Goal: Task Accomplishment & Management: Use online tool/utility

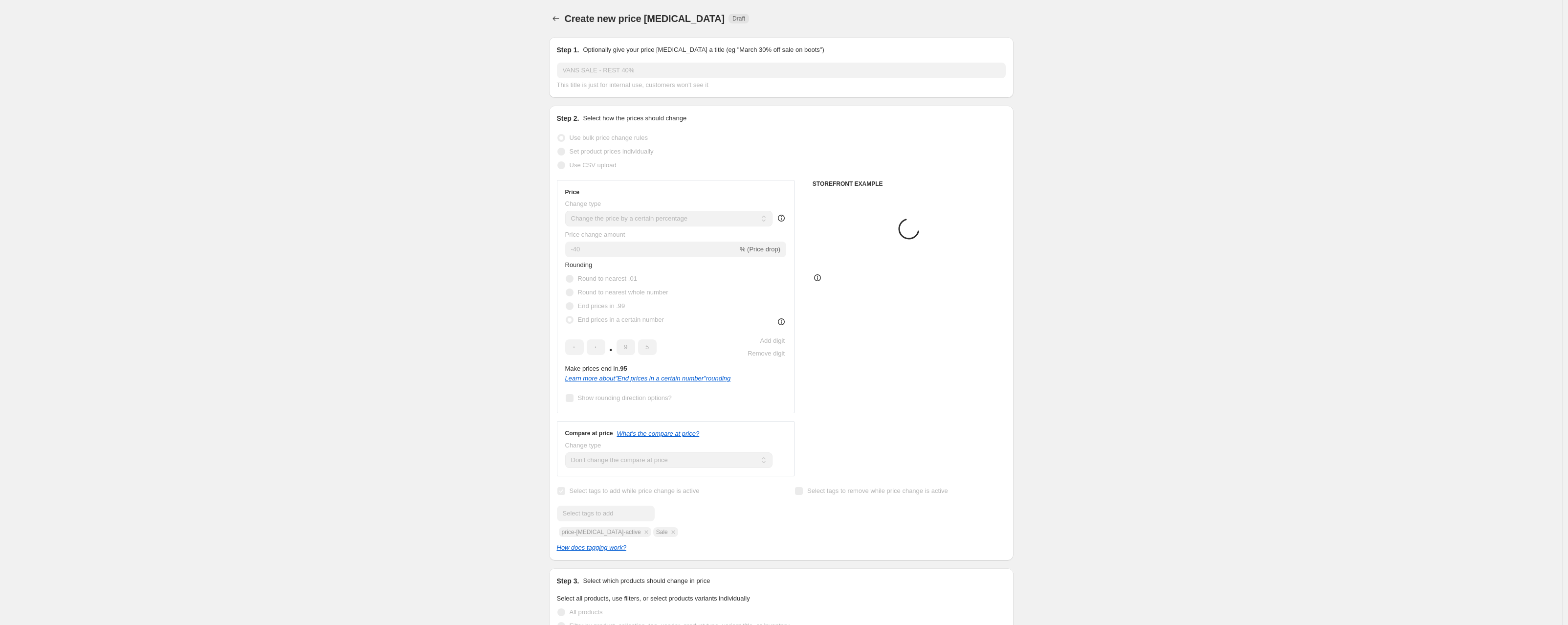
select select "percentage"
select select "no_change"
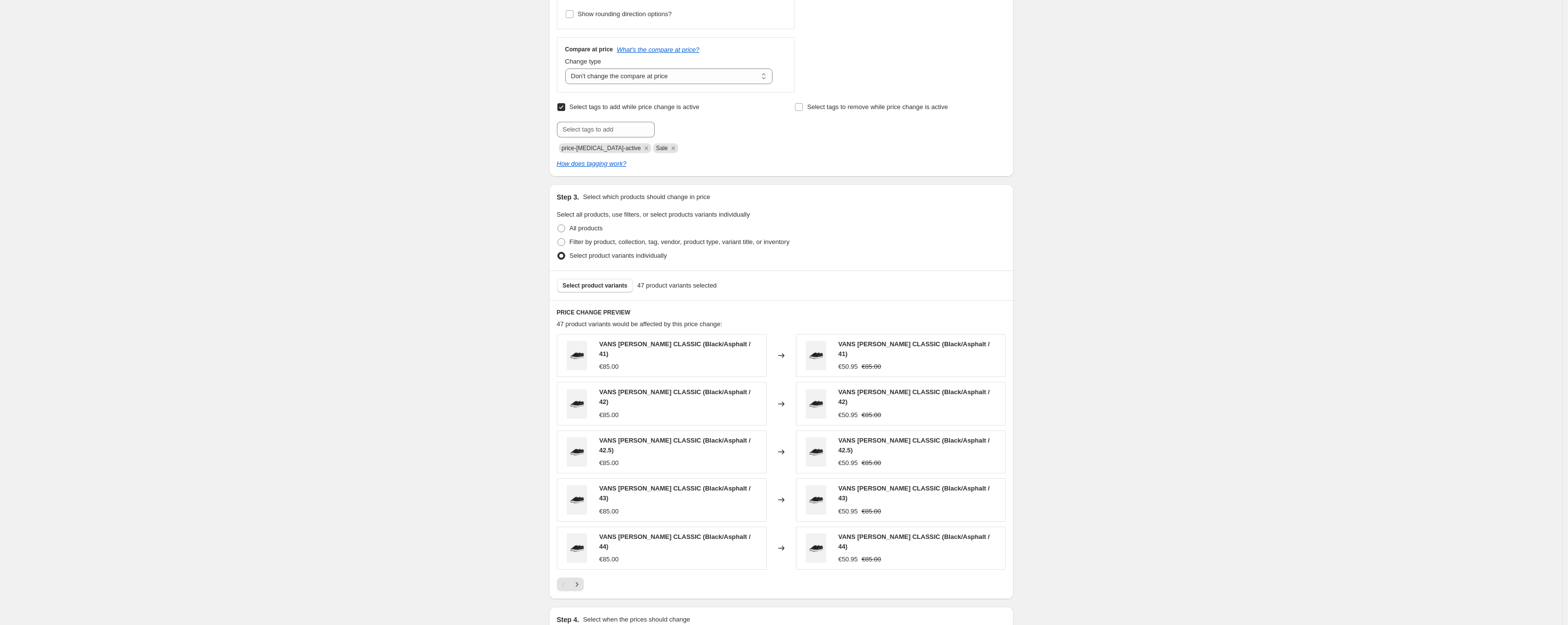
scroll to position [494, 0]
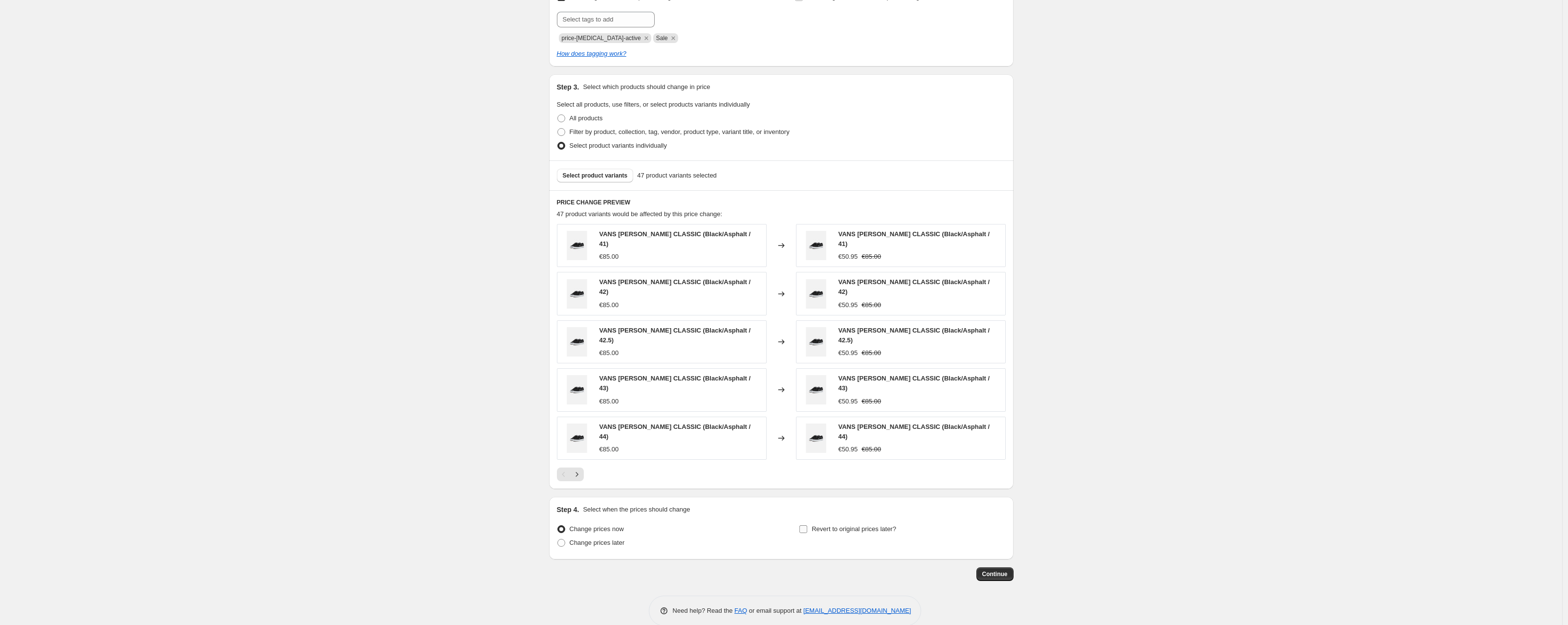
click at [807, 525] on input "Revert to original prices later?" at bounding box center [803, 529] width 8 height 8
checkbox input "true"
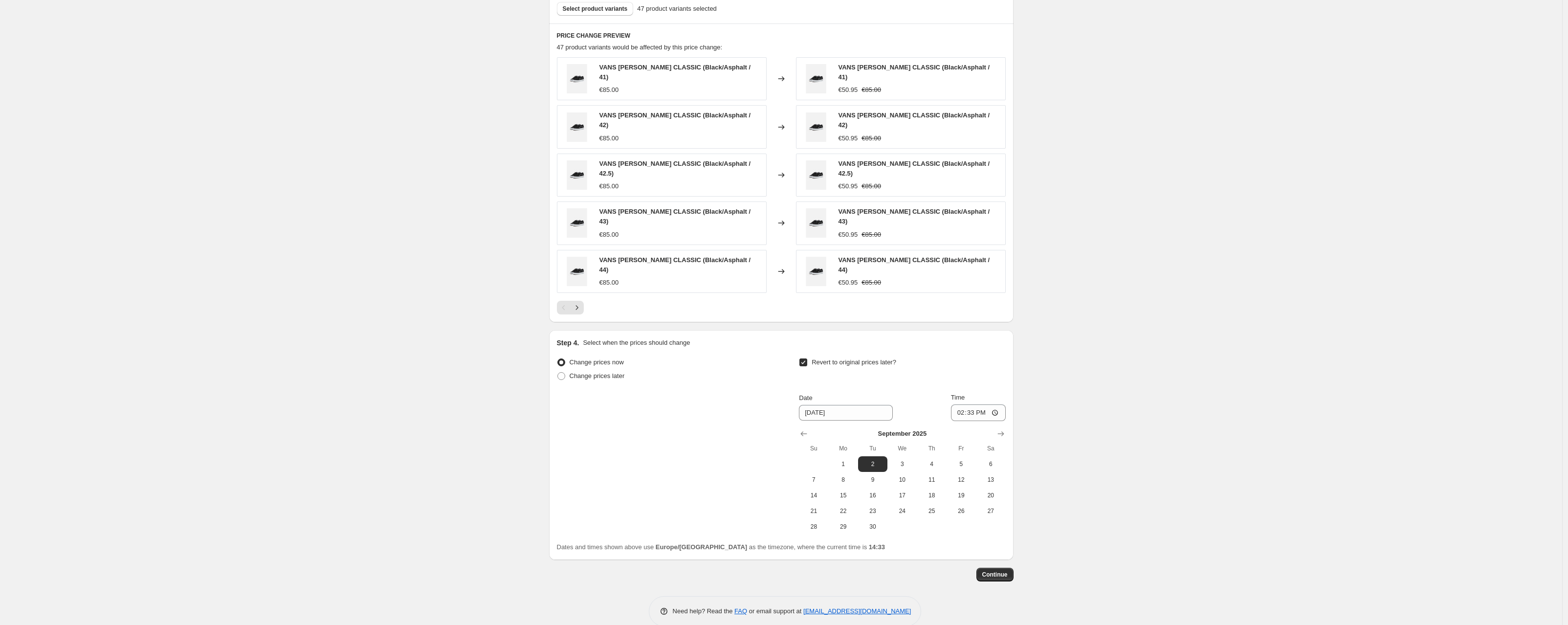
scroll to position [661, 0]
click at [878, 522] on span "30" at bounding box center [872, 526] width 21 height 8
type input "[DATE]"
click at [1006, 570] on span "Continue" at bounding box center [995, 574] width 26 height 8
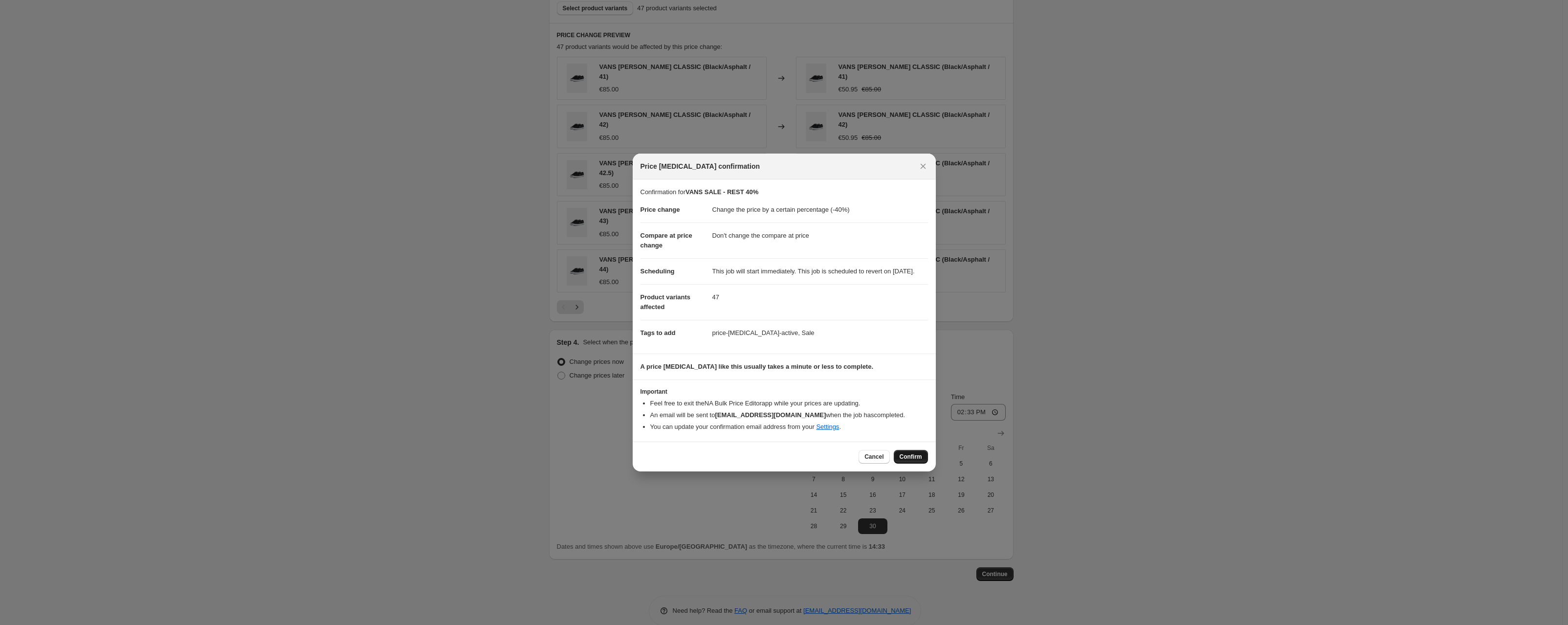
click at [912, 460] on span "Confirm" at bounding box center [911, 456] width 23 height 8
